Goal: Information Seeking & Learning: Learn about a topic

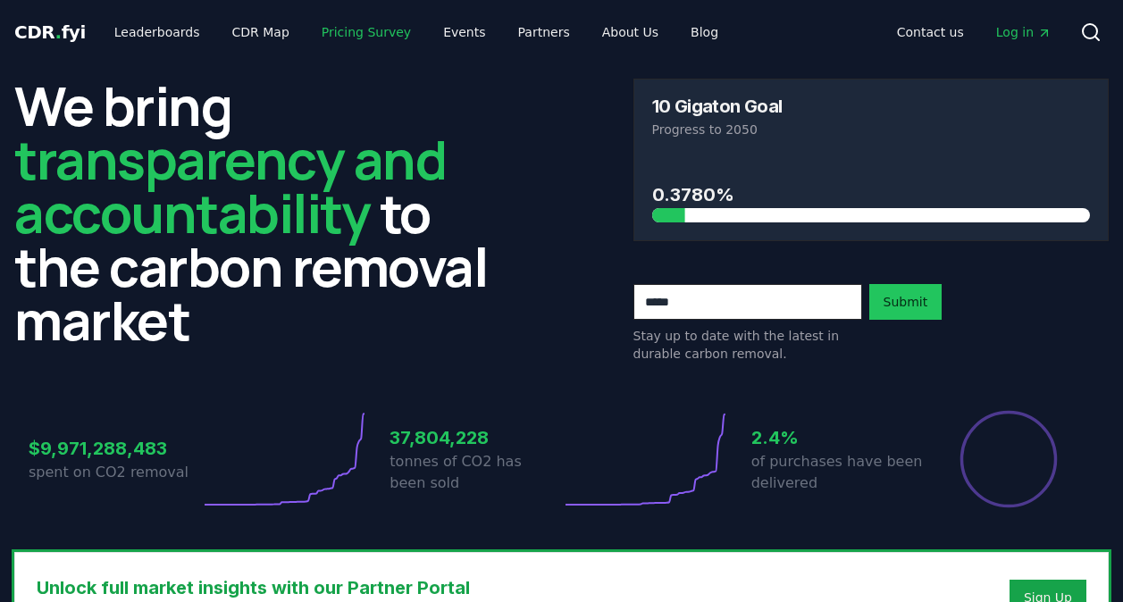
click at [354, 34] on link "Pricing Survey" at bounding box center [366, 32] width 118 height 32
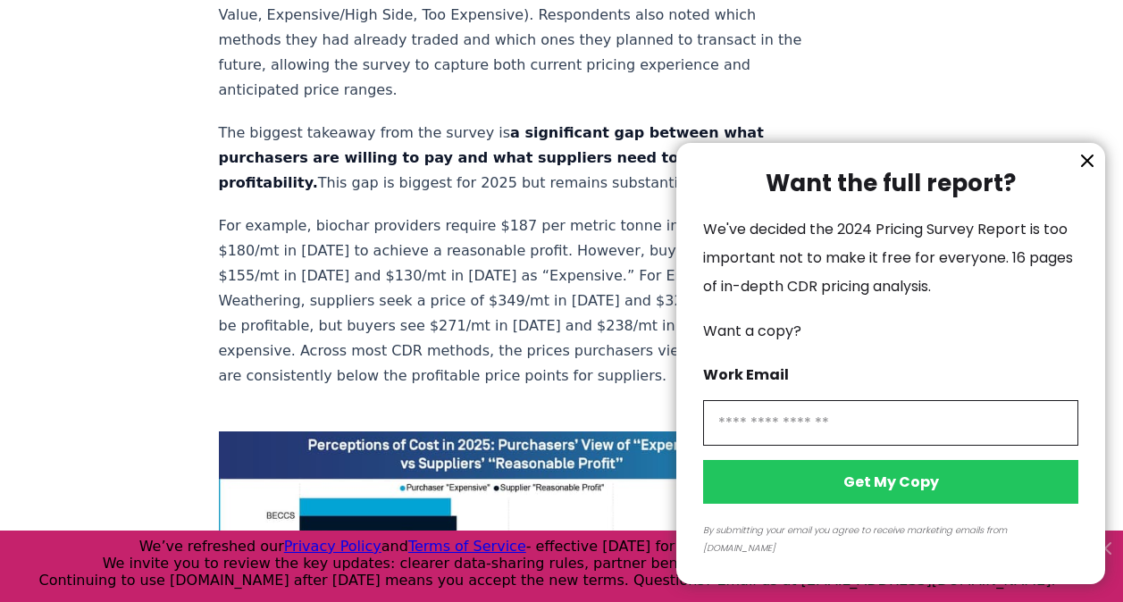
scroll to position [983, 0]
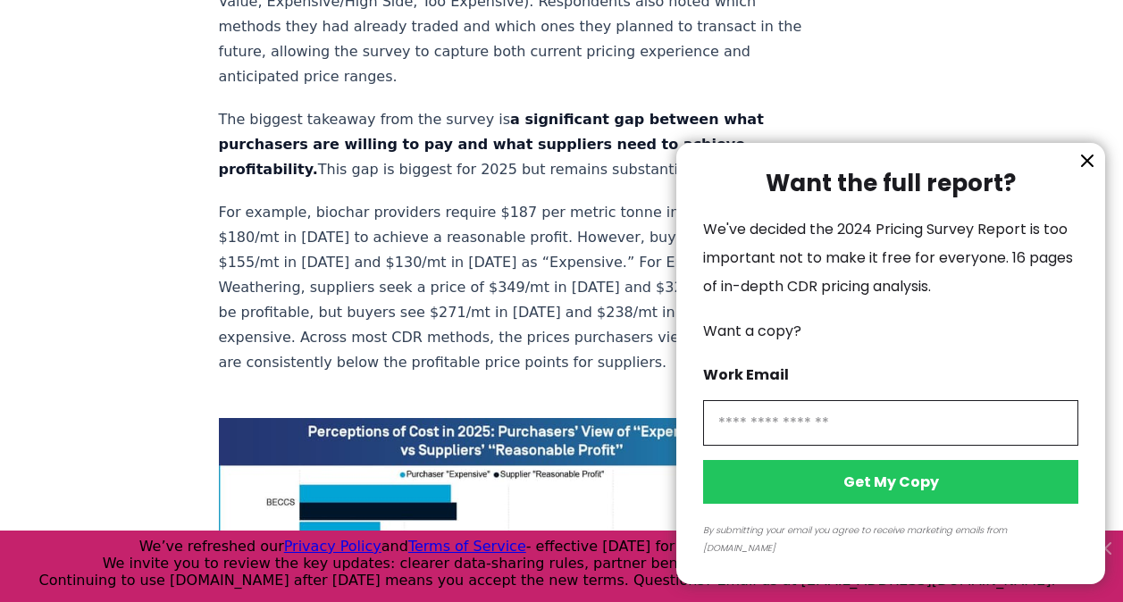
click at [1082, 172] on icon "information" at bounding box center [1087, 160] width 21 height 21
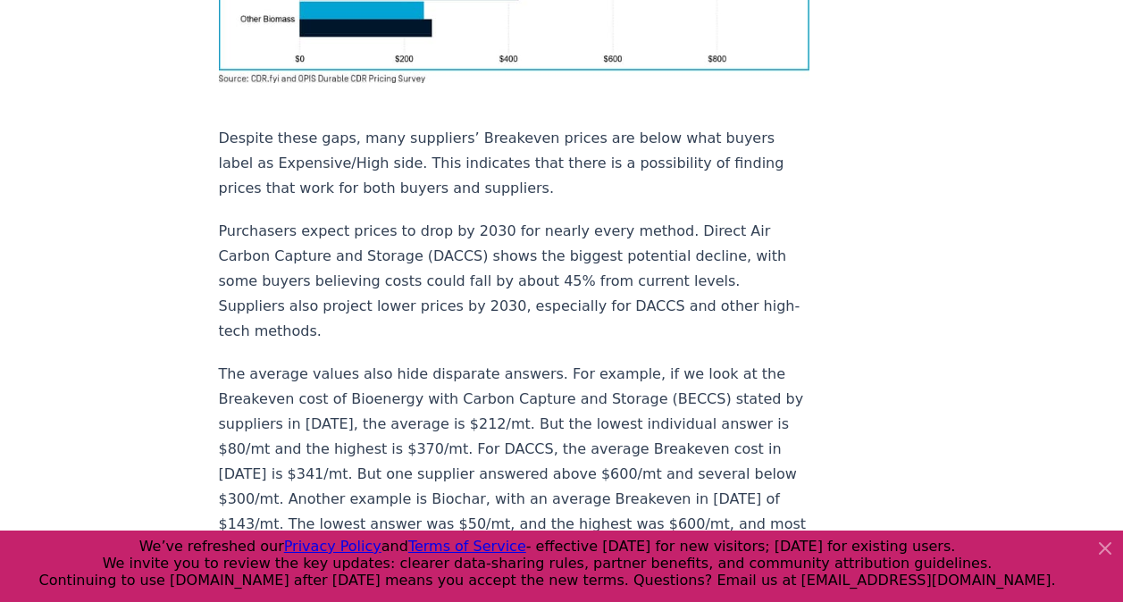
scroll to position [1697, 0]
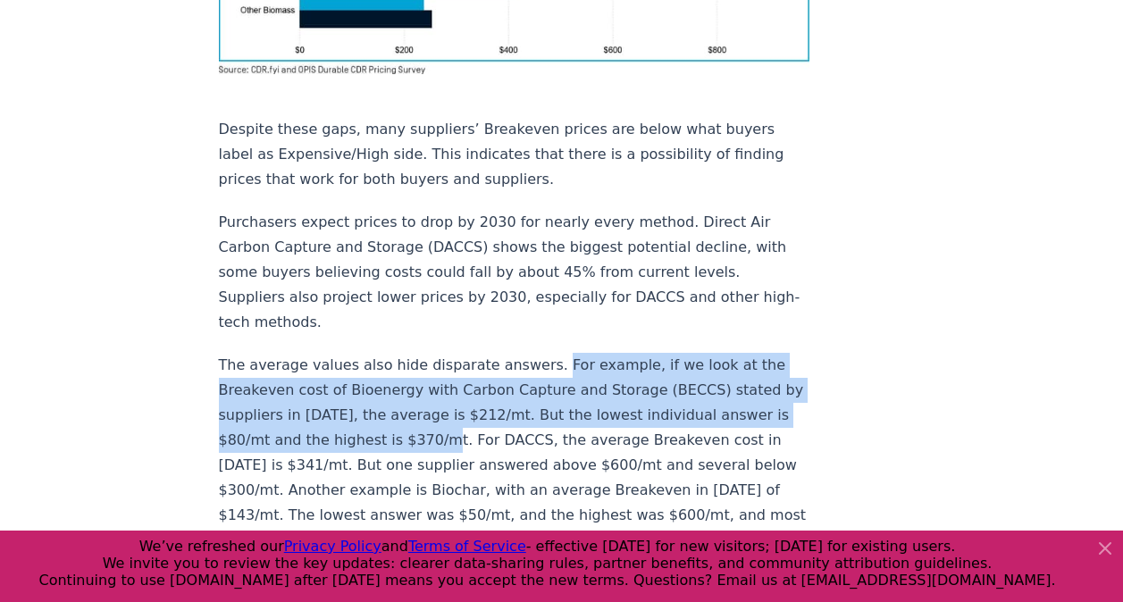
drag, startPoint x: 532, startPoint y: 258, endPoint x: 460, endPoint y: 338, distance: 107.5
click at [460, 353] on p "The average values also hide disparate answers. For example, if we look at the …" at bounding box center [514, 553] width 591 height 400
drag, startPoint x: 460, startPoint y: 338, endPoint x: 444, endPoint y: 332, distance: 17.0
drag, startPoint x: 444, startPoint y: 332, endPoint x: 119, endPoint y: 293, distance: 327.6
click at [111, 293] on div "[DATE] New Survey Shows Pricing Gap in Durable CDR Insights from the [DOMAIN_NA…" at bounding box center [561, 531] width 1123 height 4328
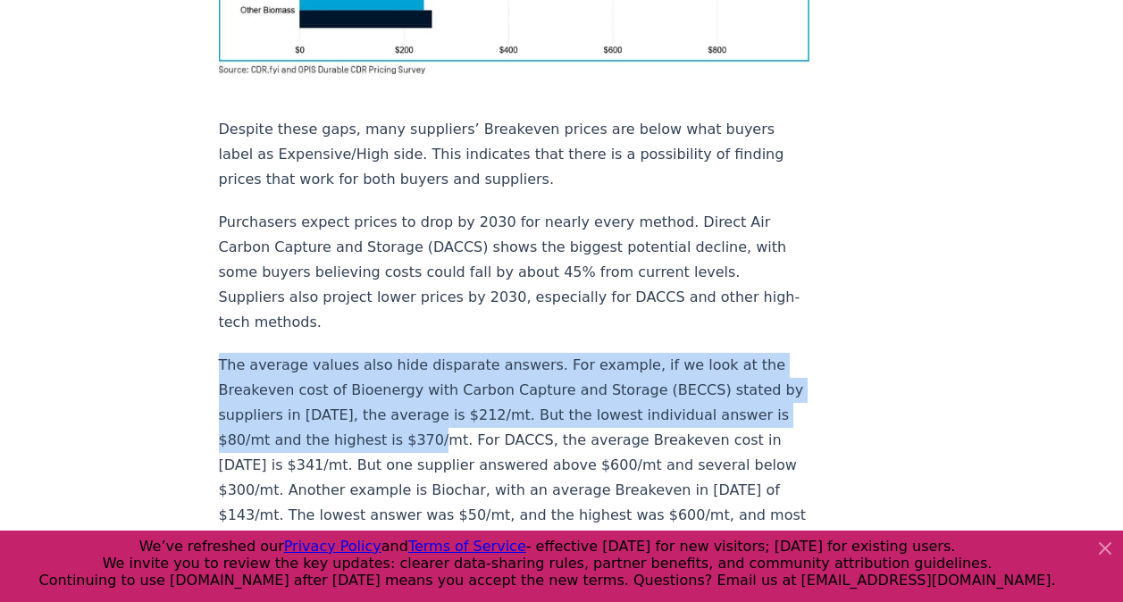
drag, startPoint x: 218, startPoint y: 255, endPoint x: 458, endPoint y: 342, distance: 255.8
click at [458, 353] on p "The average values also hide disparate answers. For example, if we look at the …" at bounding box center [514, 553] width 591 height 400
drag, startPoint x: 458, startPoint y: 342, endPoint x: 432, endPoint y: 319, distance: 34.8
copy p "The average values also hide disparate answers. For example, if we look at the …"
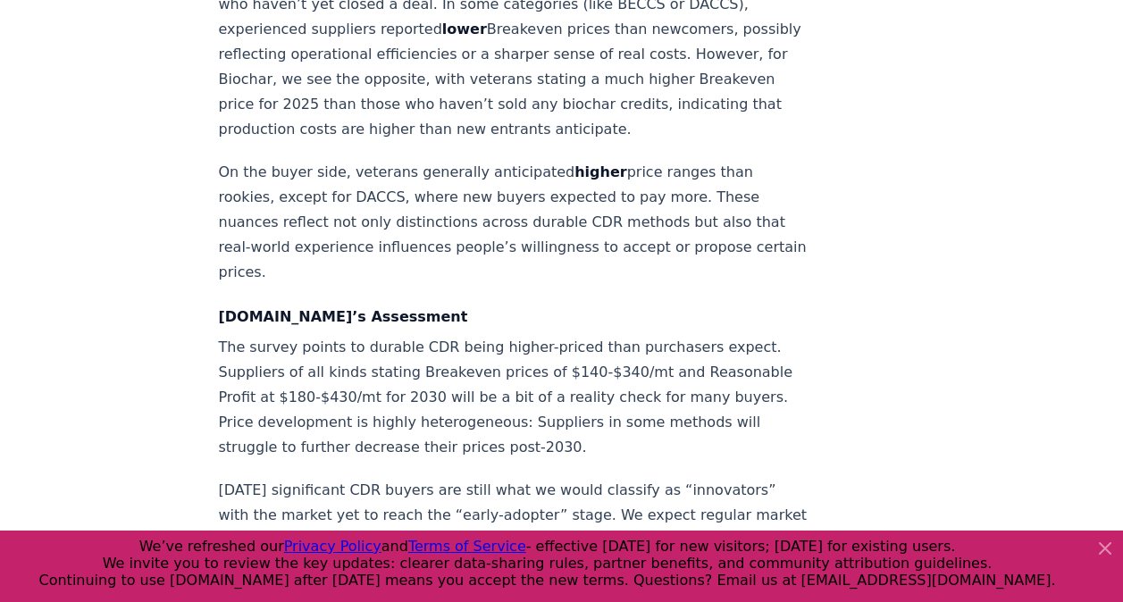
scroll to position [2412, 0]
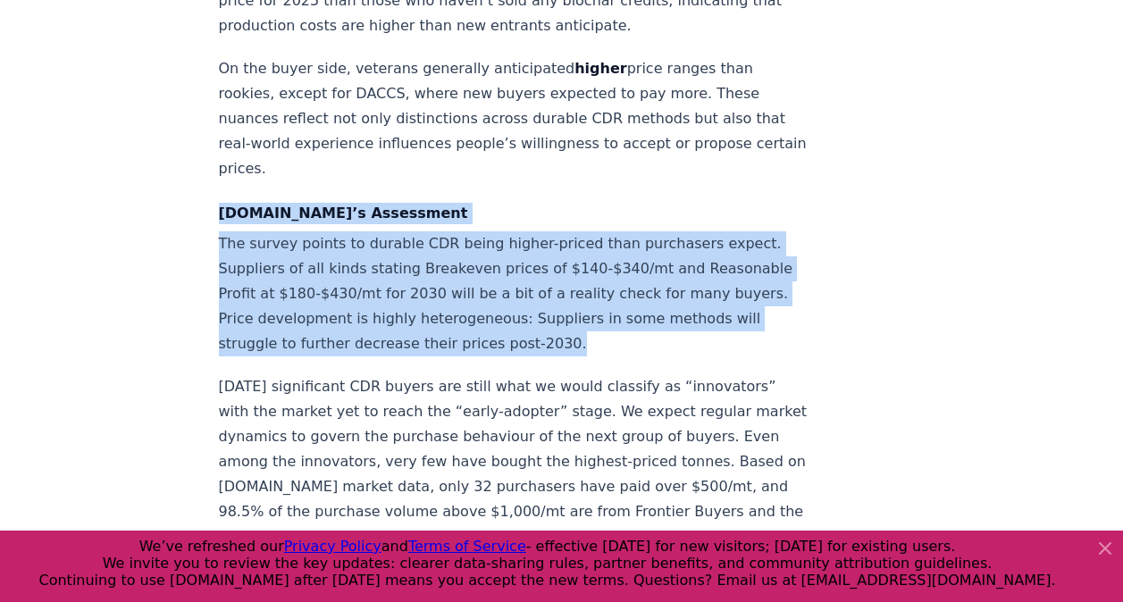
drag, startPoint x: 214, startPoint y: 125, endPoint x: 636, endPoint y: 258, distance: 442.2
copy div "[DOMAIN_NAME]’s Assessment The survey points to durable CDR being higher-priced…"
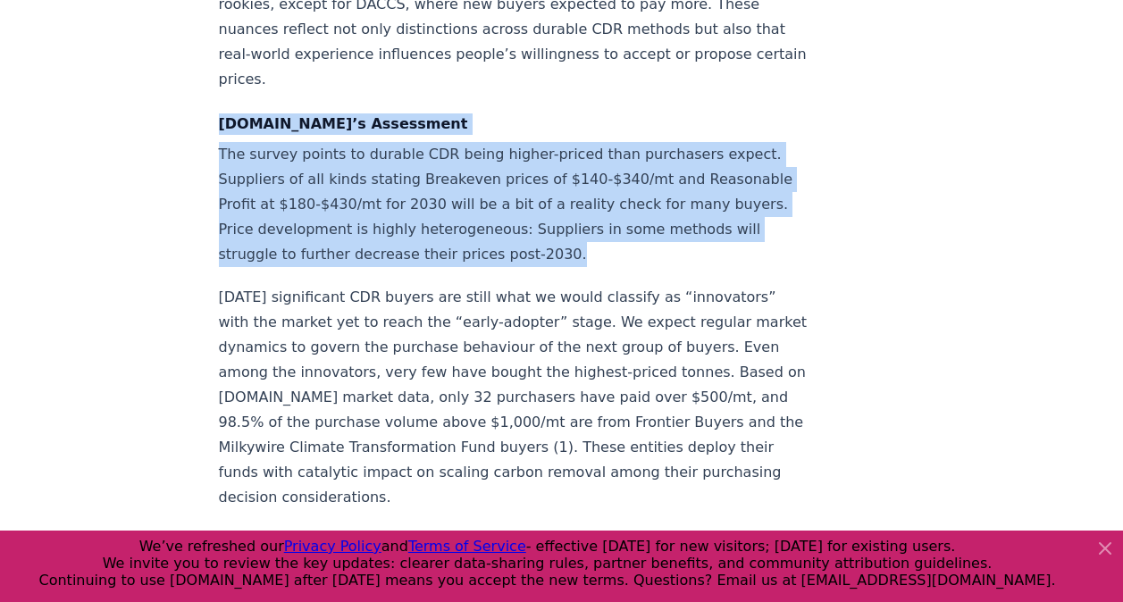
scroll to position [2591, 0]
